Goal: Browse casually

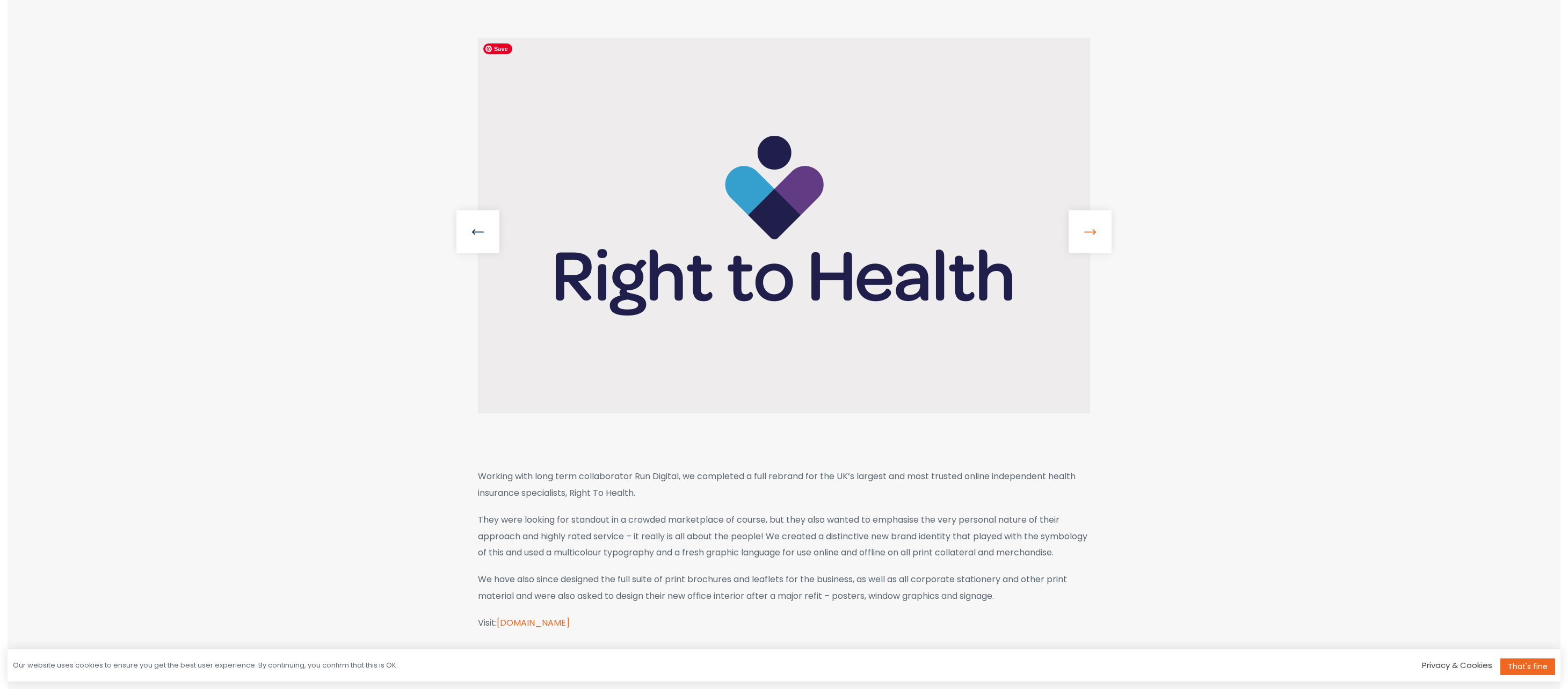
scroll to position [203, 0]
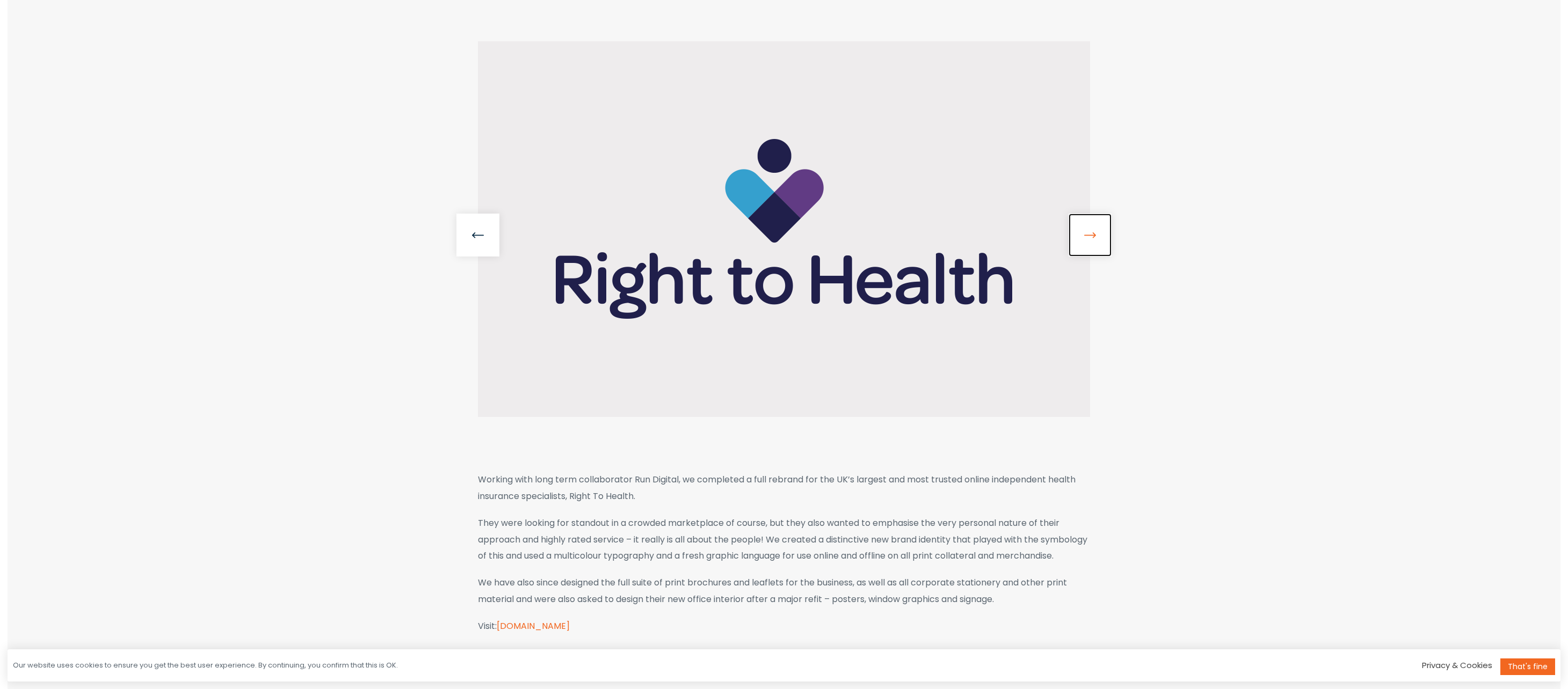
click at [1088, 237] on link at bounding box center [1090, 235] width 43 height 43
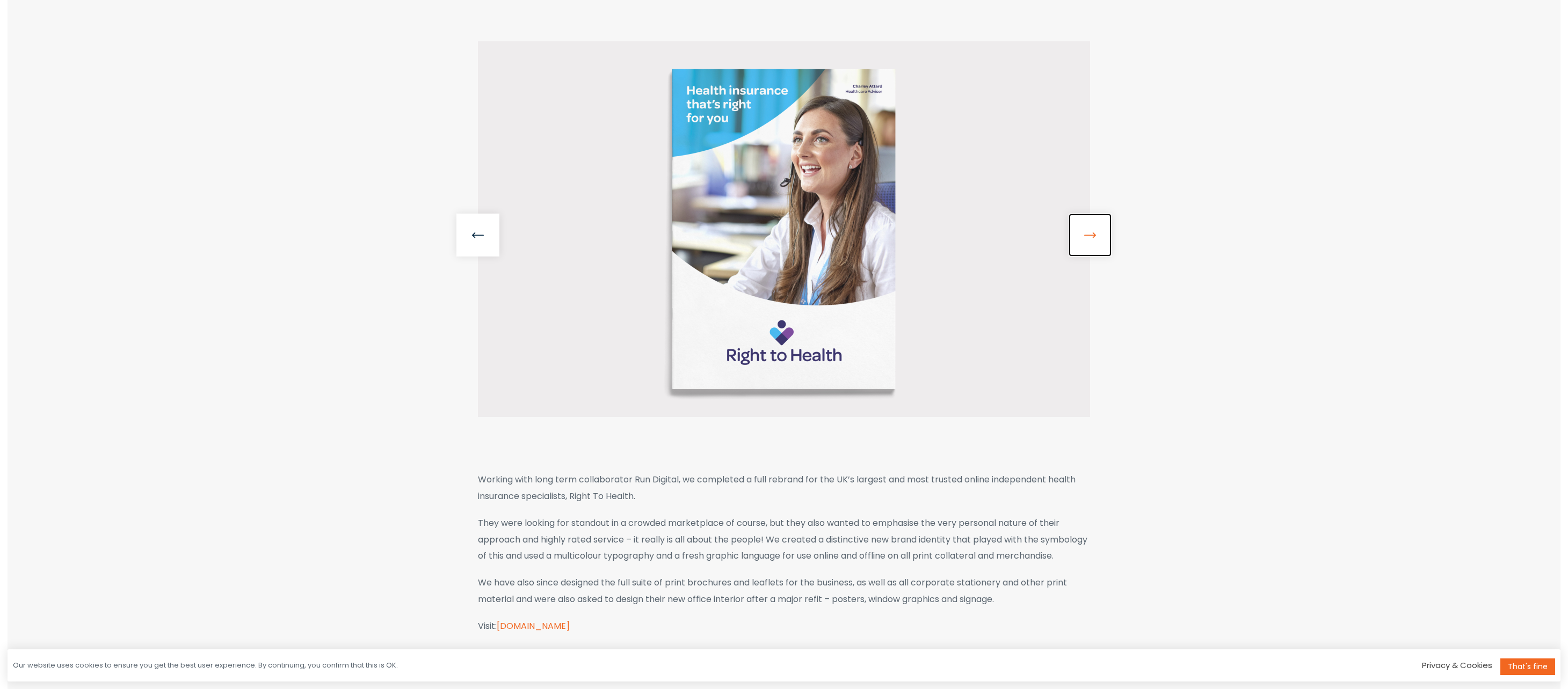
click at [1088, 237] on link at bounding box center [1090, 235] width 43 height 43
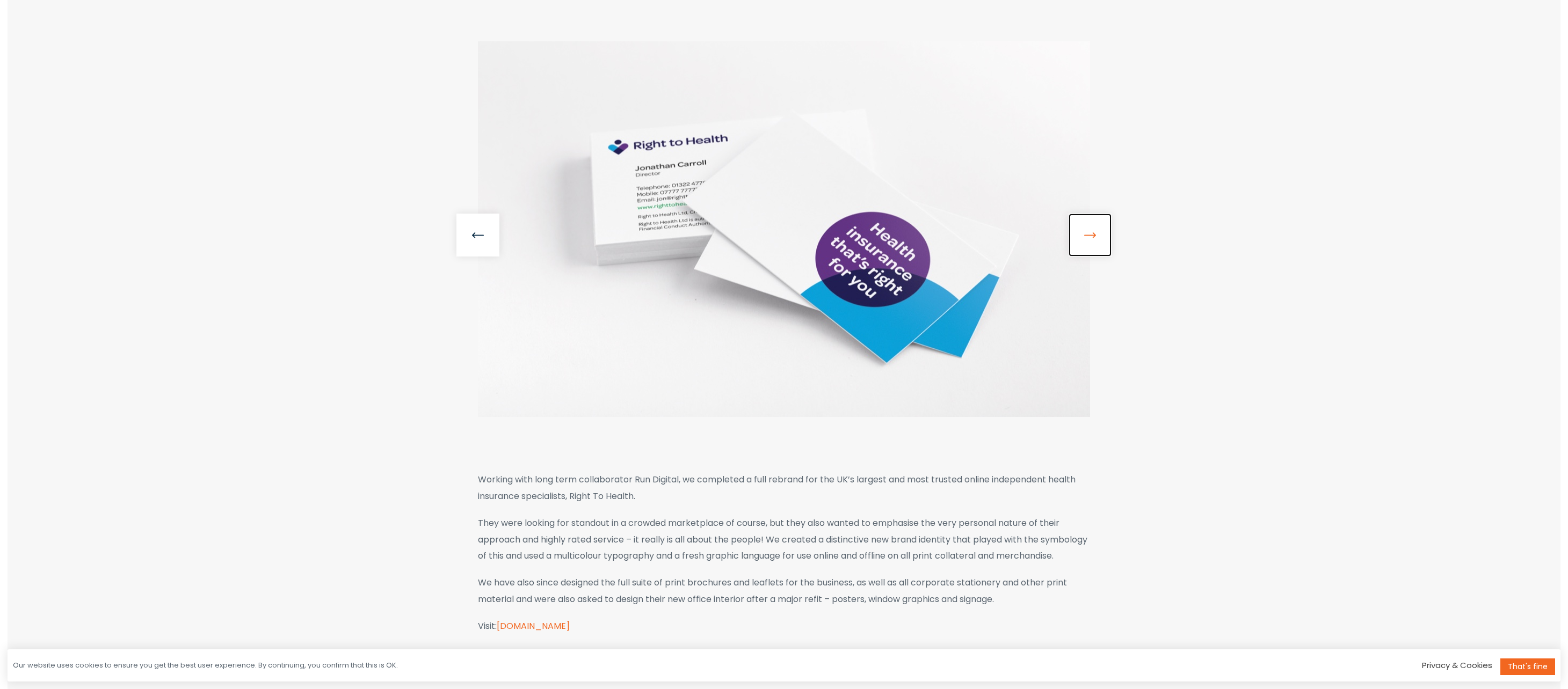
click at [1088, 237] on link at bounding box center [1090, 235] width 43 height 43
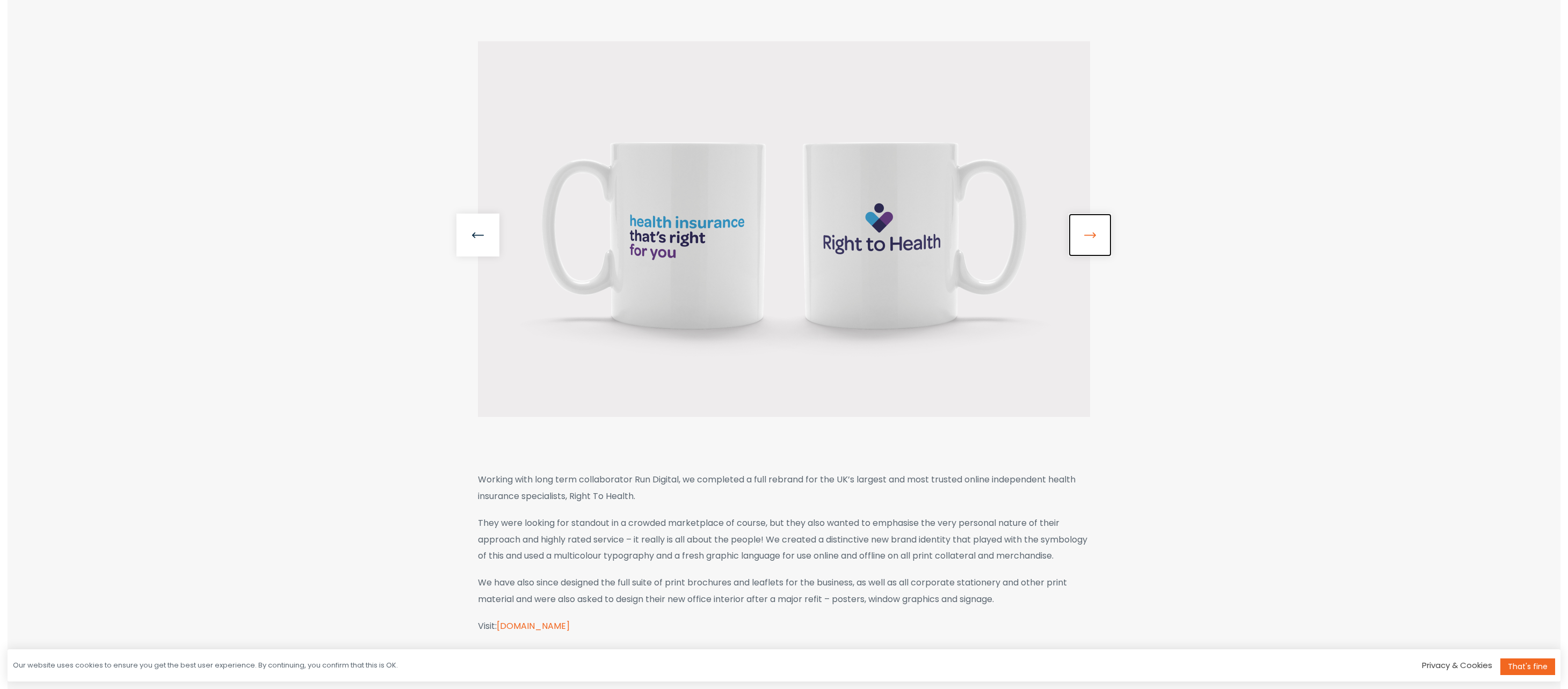
click at [1072, 235] on link at bounding box center [1090, 235] width 43 height 43
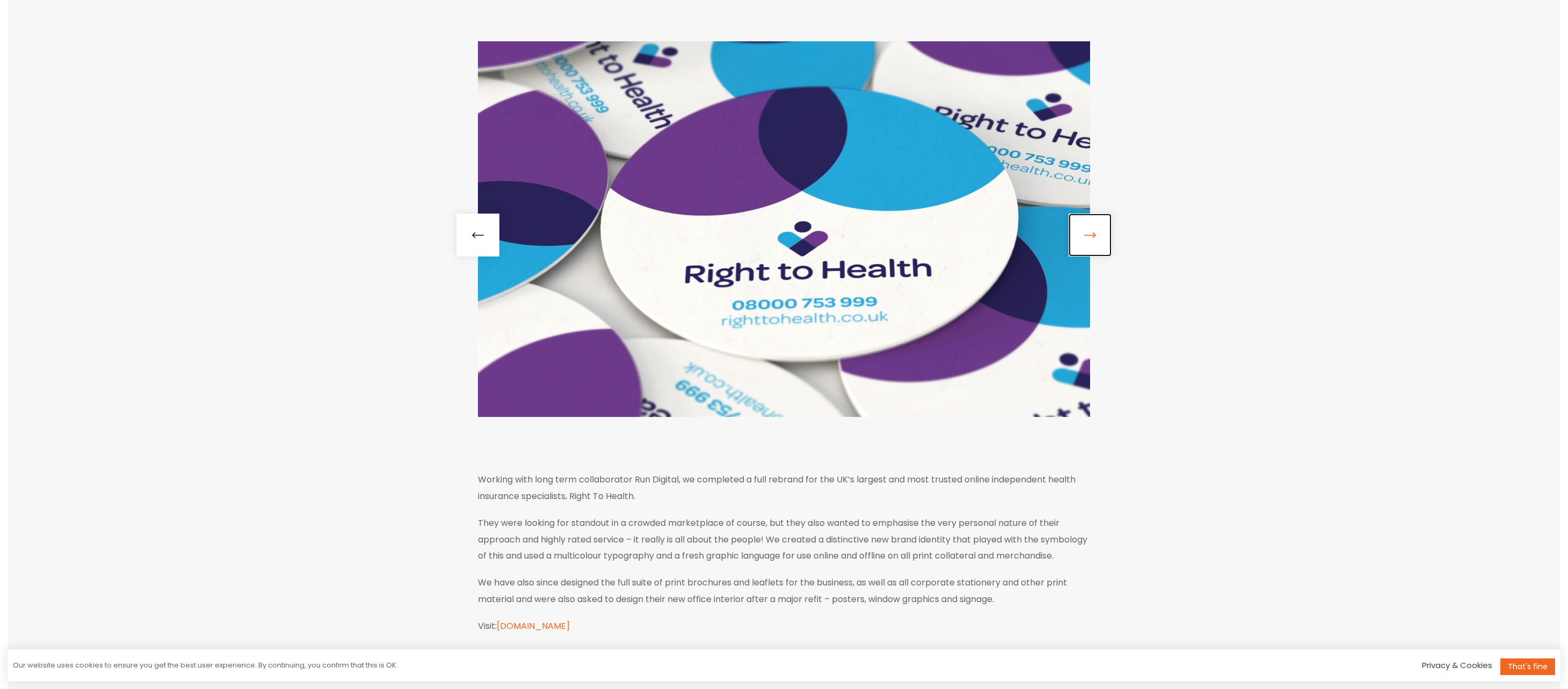
click at [1079, 237] on link at bounding box center [1090, 235] width 43 height 43
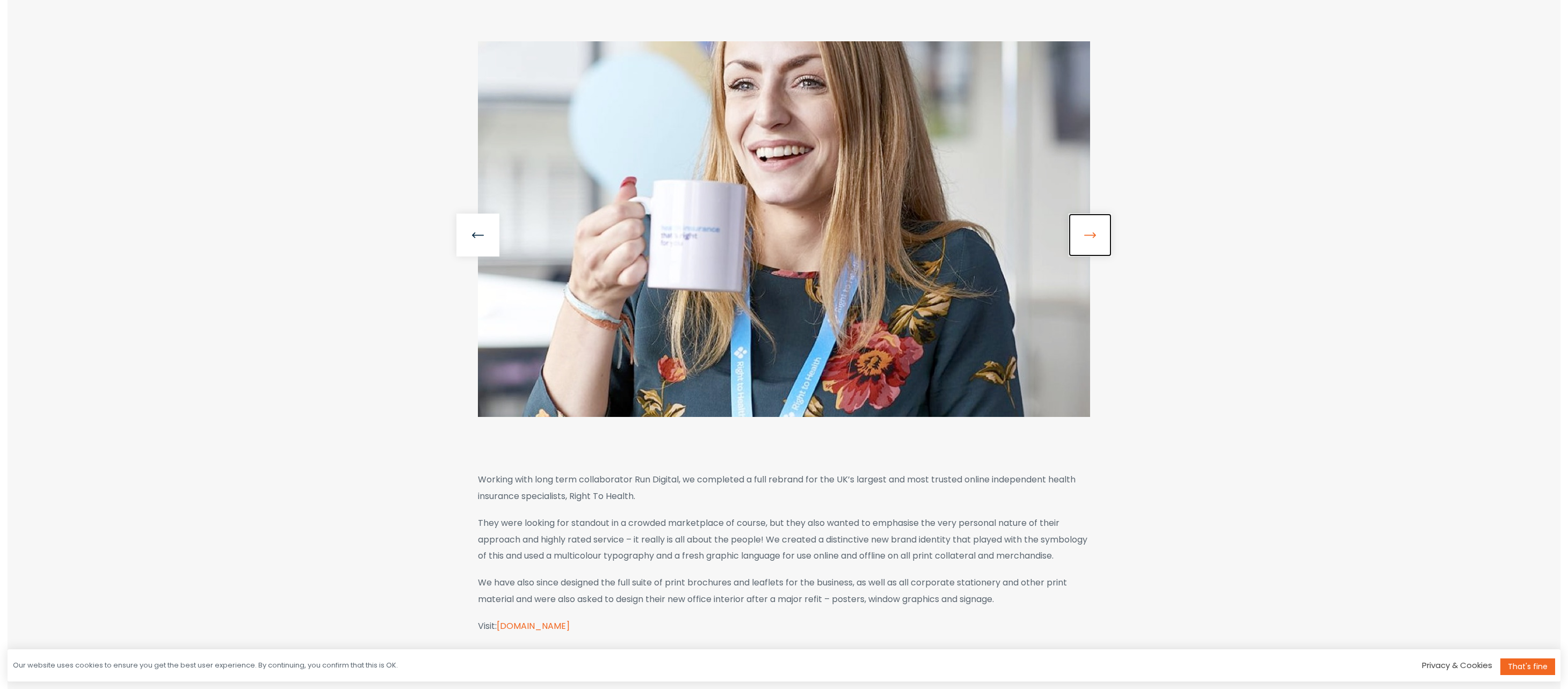
click at [1079, 237] on link at bounding box center [1090, 235] width 43 height 43
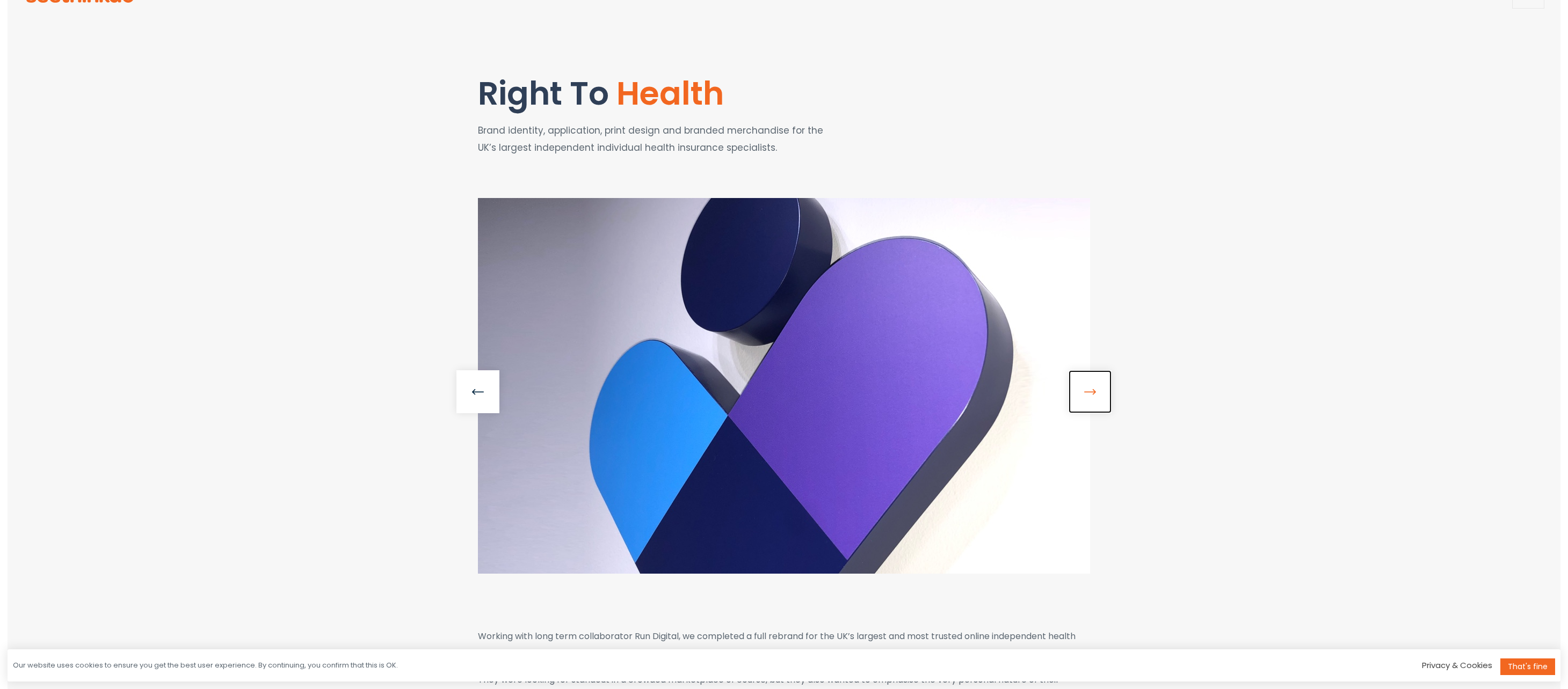
scroll to position [0, 0]
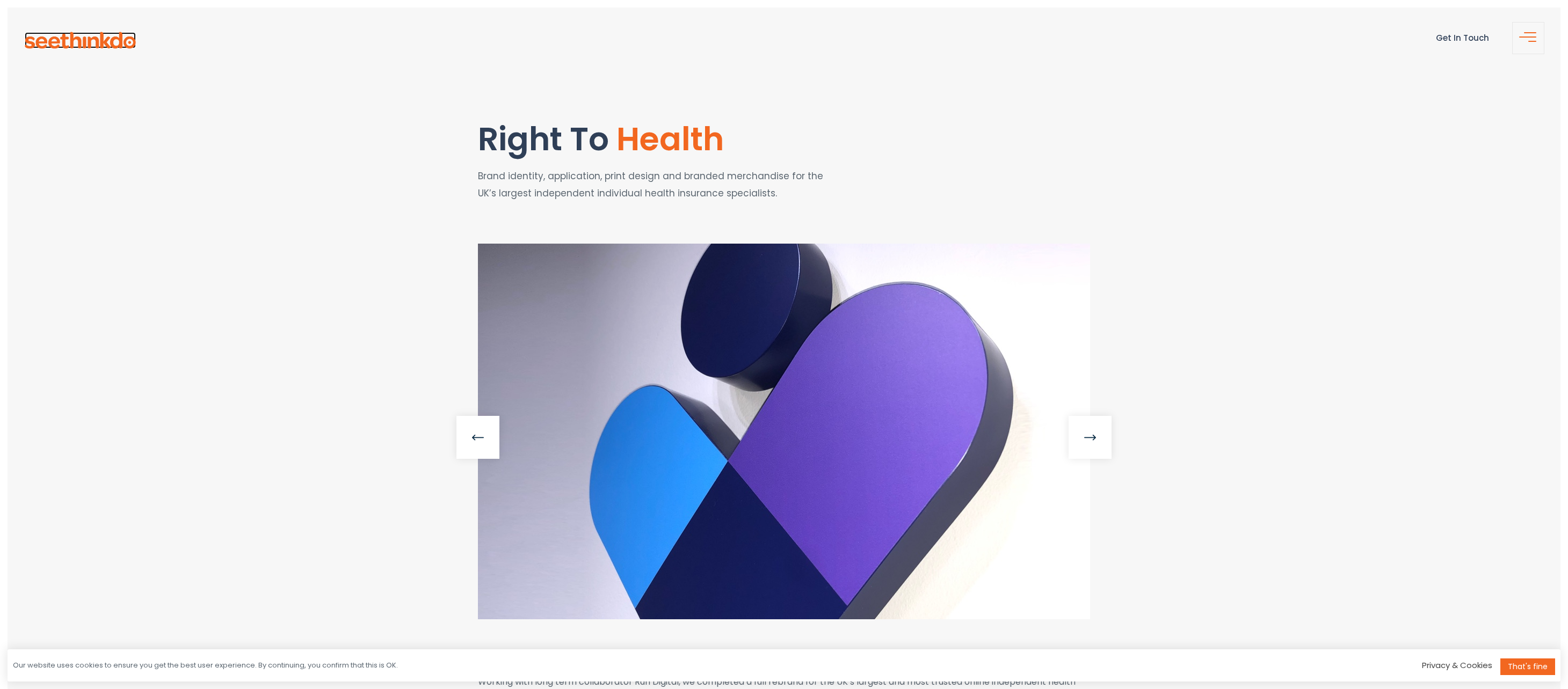
click at [92, 45] on img at bounding box center [80, 40] width 111 height 17
